Goal: Check status: Check status

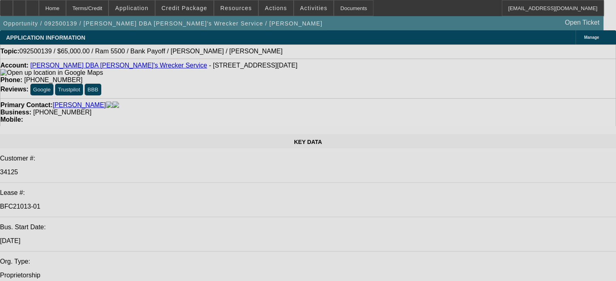
select select "0"
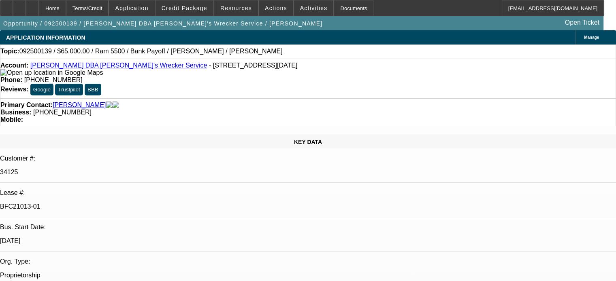
select select "0"
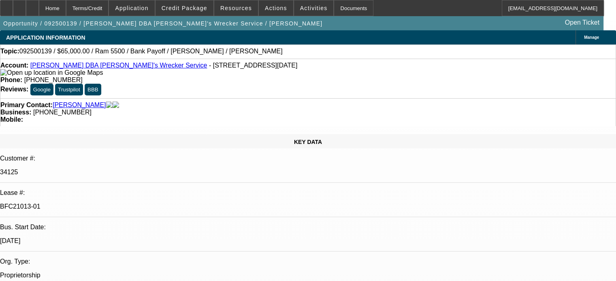
select select "0"
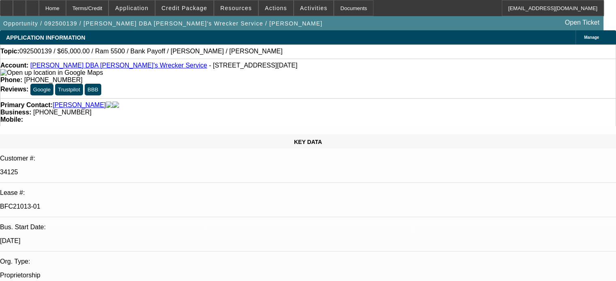
select select "0"
select select "1"
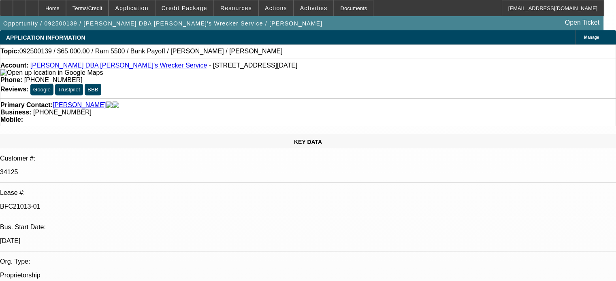
select select "1"
select select "6"
select select "1"
select select "6"
select select "1"
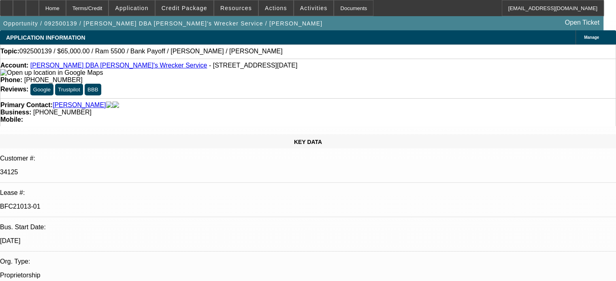
select select "6"
select select "1"
select select "6"
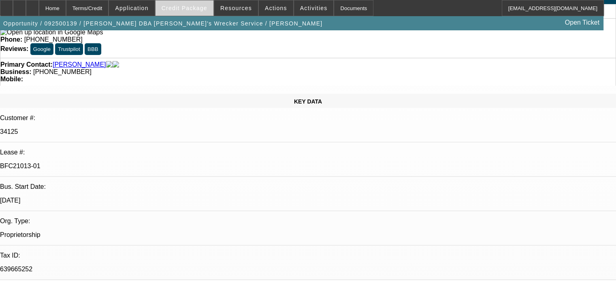
click at [207, 11] on span "Credit Package" at bounding box center [184, 8] width 46 height 6
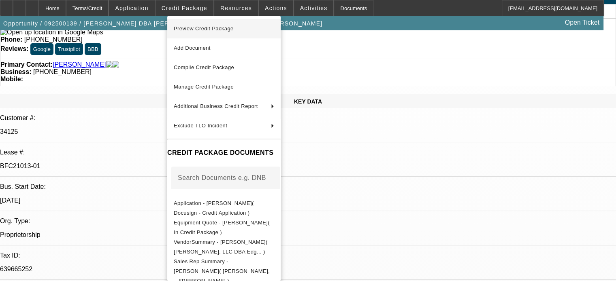
click at [201, 30] on span "Preview Credit Package" at bounding box center [204, 28] width 60 height 6
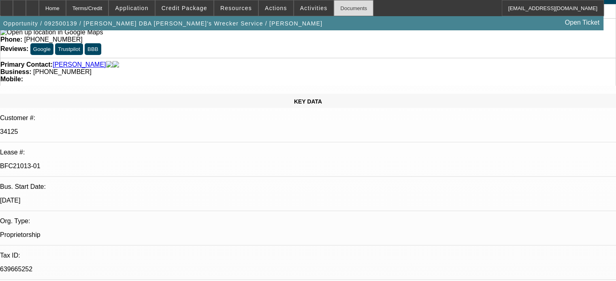
click at [343, 13] on div "Documents" at bounding box center [353, 8] width 40 height 16
drag, startPoint x: 112, startPoint y: 106, endPoint x: 79, endPoint y: 104, distance: 32.4
click at [79, 163] on p "BFC21013-01" at bounding box center [308, 166] width 616 height 7
copy p "BFC21013-01"
